Goal: Task Accomplishment & Management: Manage account settings

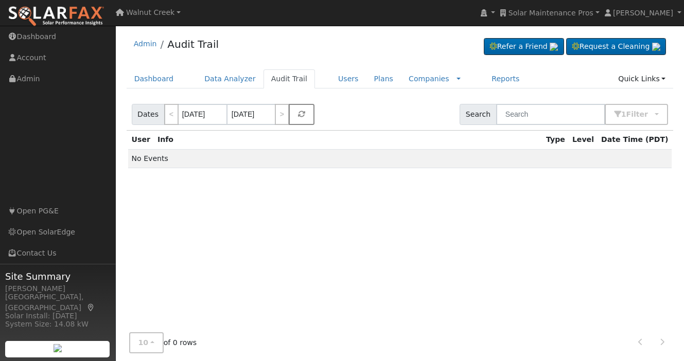
click at [297, 108] on button "button" at bounding box center [302, 114] width 26 height 21
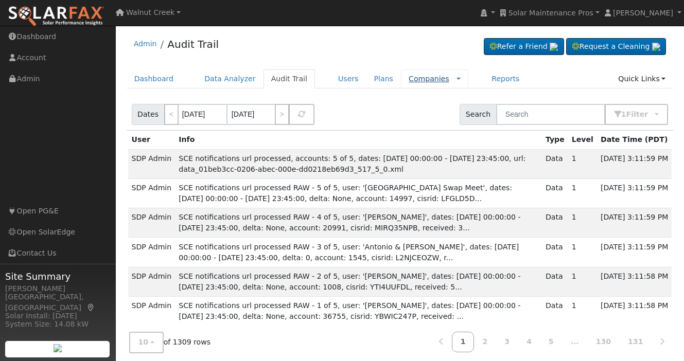
click at [416, 77] on link "Companies" at bounding box center [429, 79] width 41 height 8
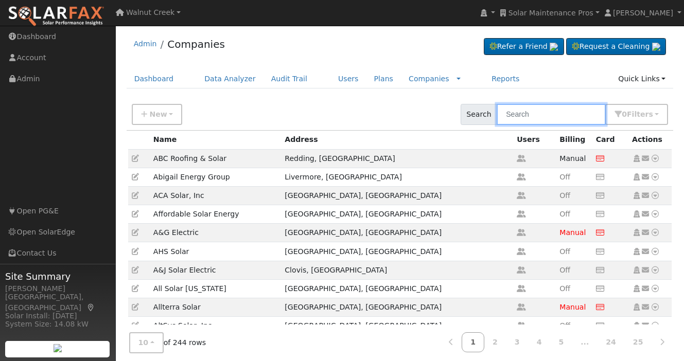
click at [544, 117] on input "text" at bounding box center [551, 114] width 109 height 21
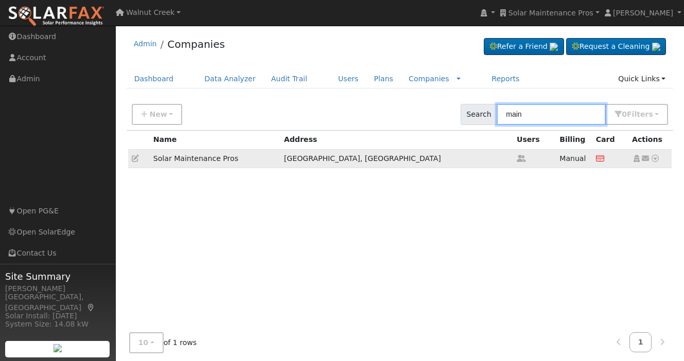
type input "main"
click at [132, 160] on icon at bounding box center [135, 158] width 7 height 7
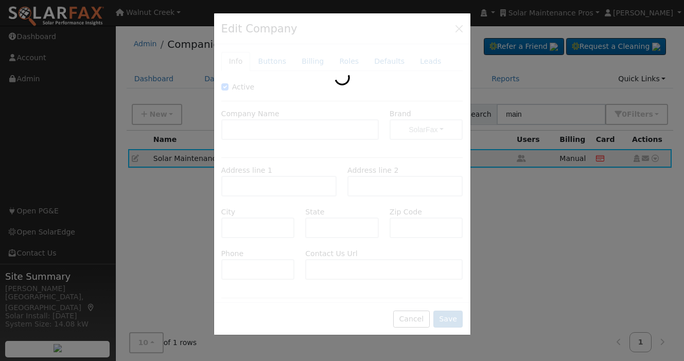
type input "Solar Maintenance Pros"
type input "[STREET_ADDRESS]"
type input "[GEOGRAPHIC_DATA]"
type input "CA"
type input "93722"
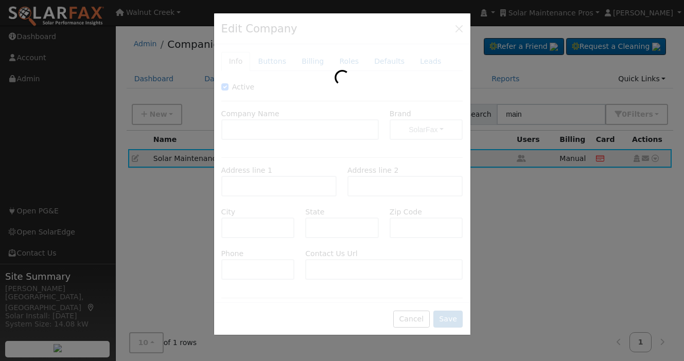
type input "[PHONE_NUMBER]"
type input "[URL][DOMAIN_NAME]"
checkbox input "true"
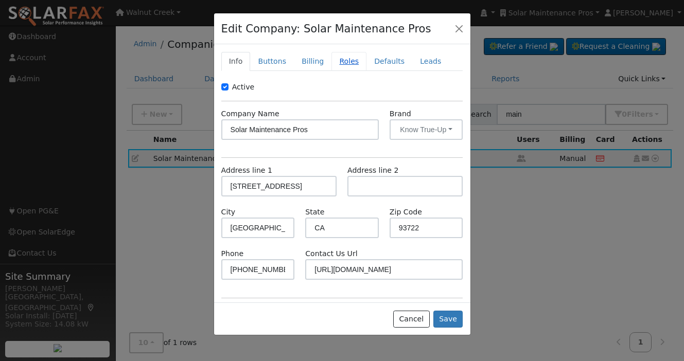
click at [349, 61] on link "Roles" at bounding box center [349, 61] width 35 height 19
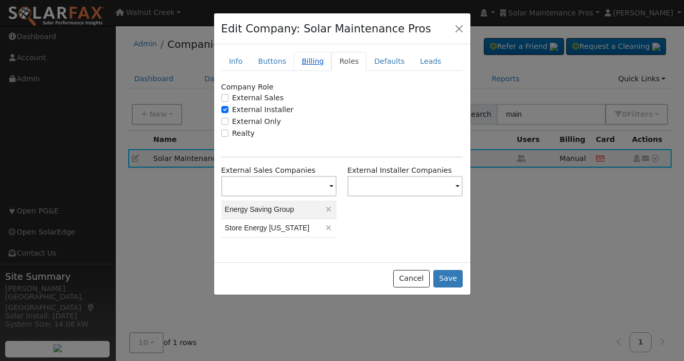
click at [311, 63] on link "Billing" at bounding box center [313, 61] width 38 height 19
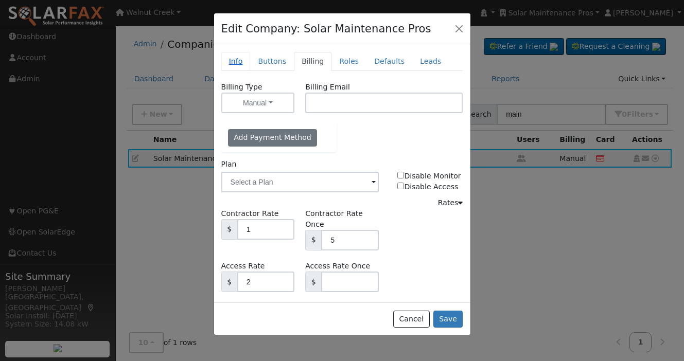
click at [239, 61] on link "Info" at bounding box center [235, 61] width 29 height 19
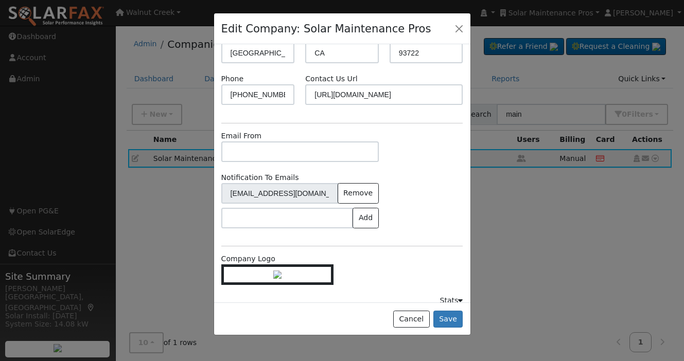
scroll to position [176, 0]
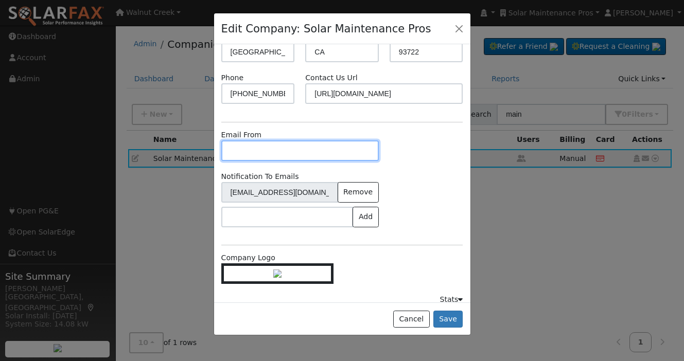
paste input "[EMAIL_ADDRESS][DOMAIN_NAME]"
type input "[EMAIL_ADDRESS][DOMAIN_NAME]"
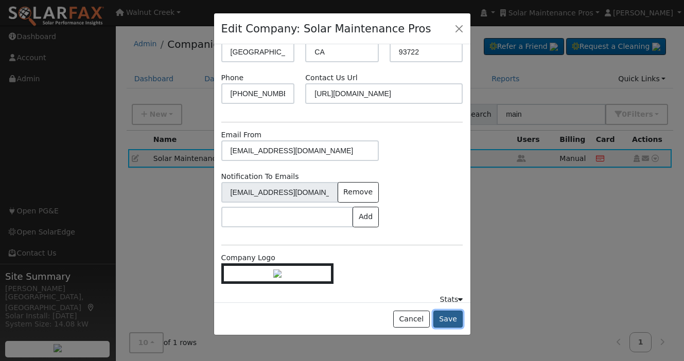
click at [458, 311] on button "Save" at bounding box center [448, 320] width 30 height 18
